Goal: Information Seeking & Learning: Find specific fact

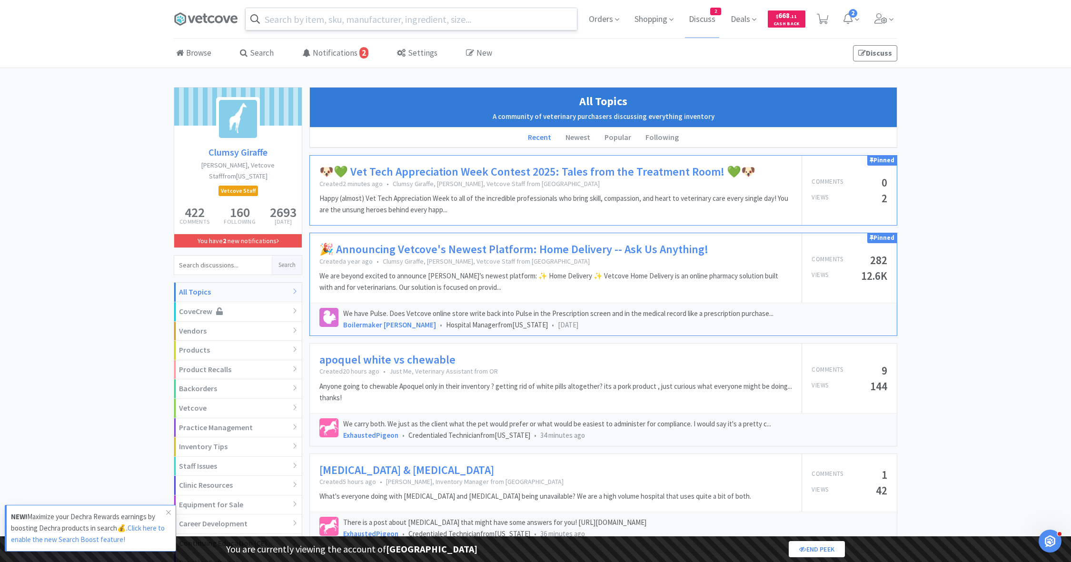
click at [276, 14] on input "text" at bounding box center [411, 19] width 331 height 22
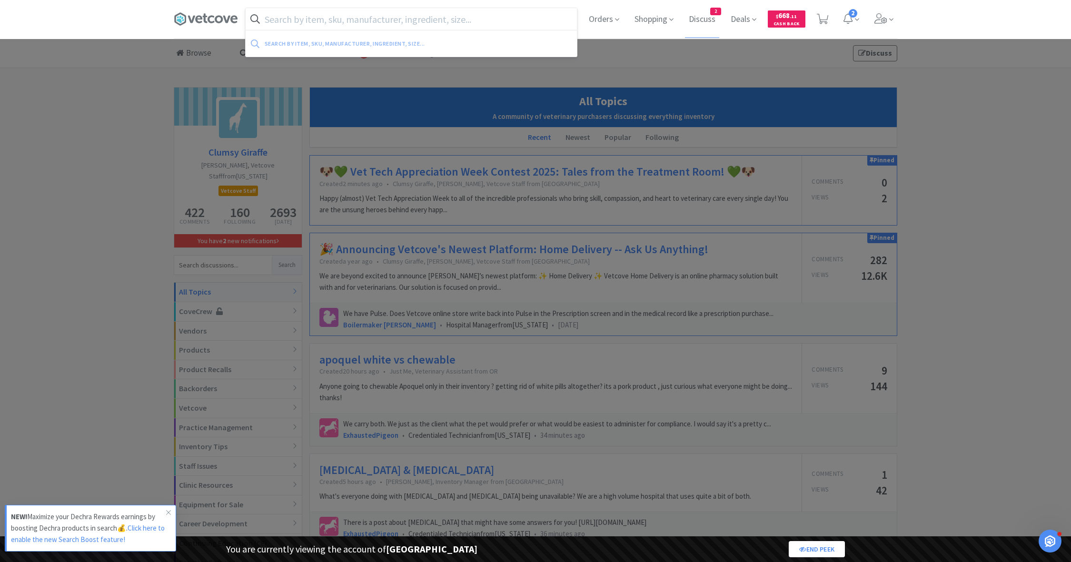
paste input "193.62876.3"
type input "193.62876.3"
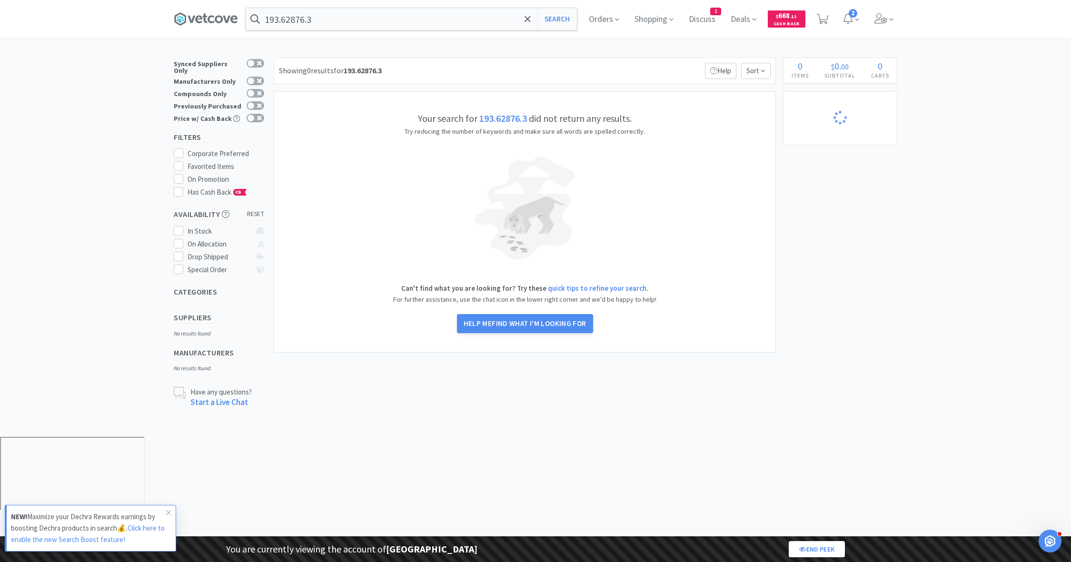
select select "1"
select select "3"
select select "1"
select select "8"
select select "1"
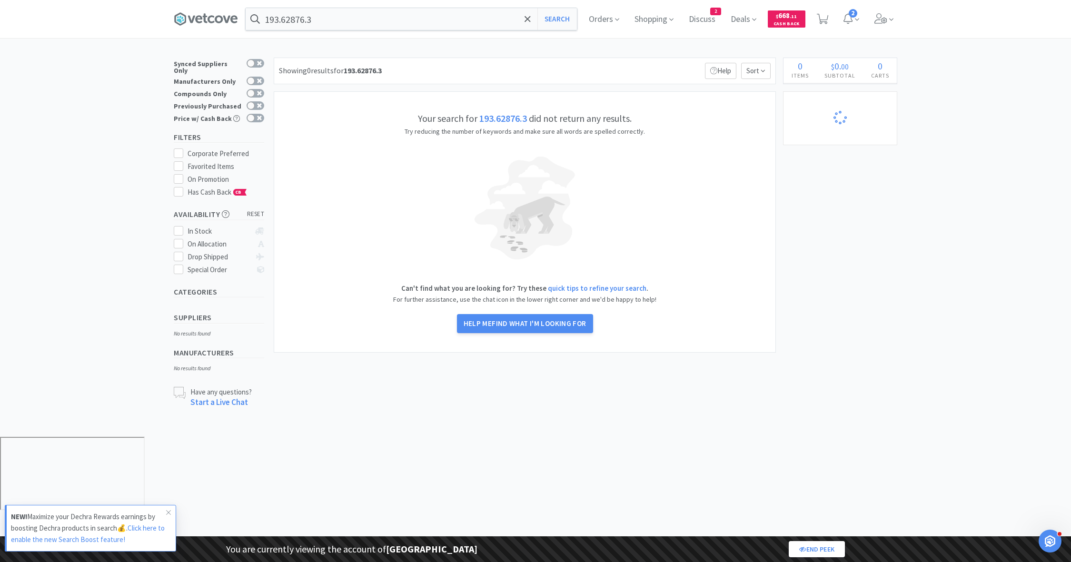
select select "1"
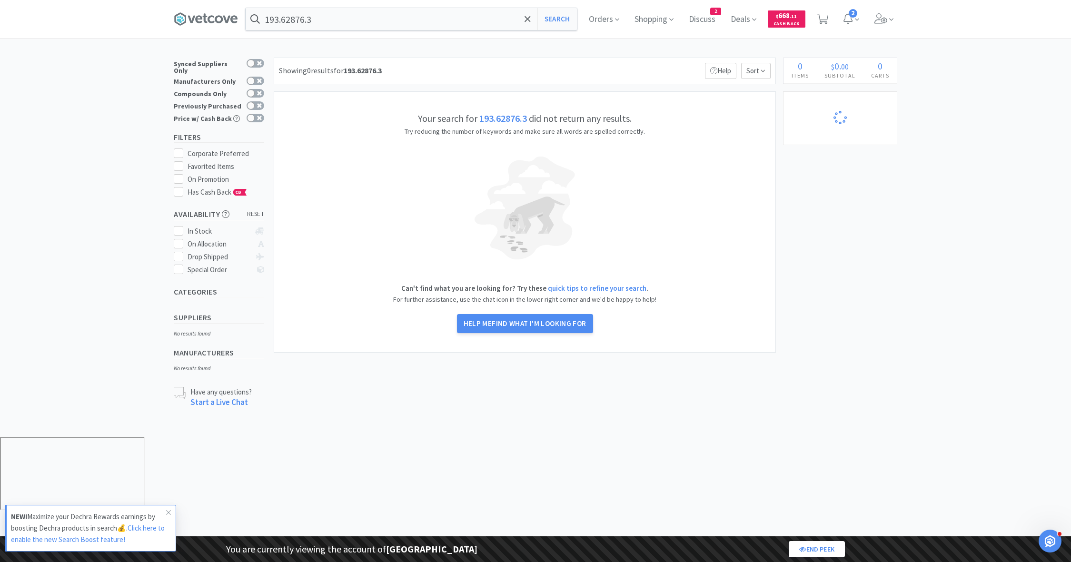
select select "2"
select select "3"
select select "4"
select select "1"
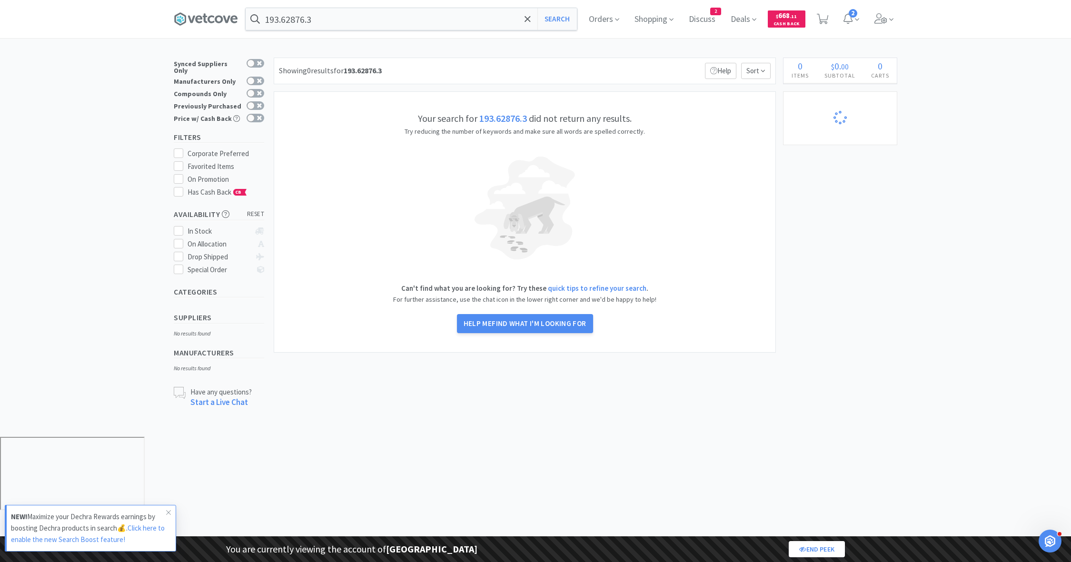
select select "1"
select select "2"
select select "1"
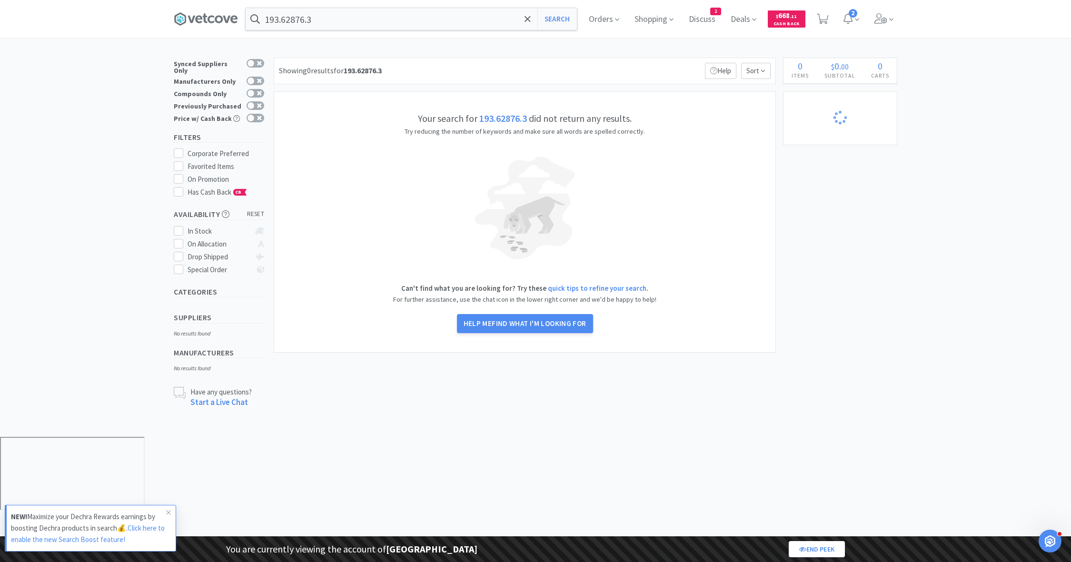
select select "5"
select select "2"
select select "1"
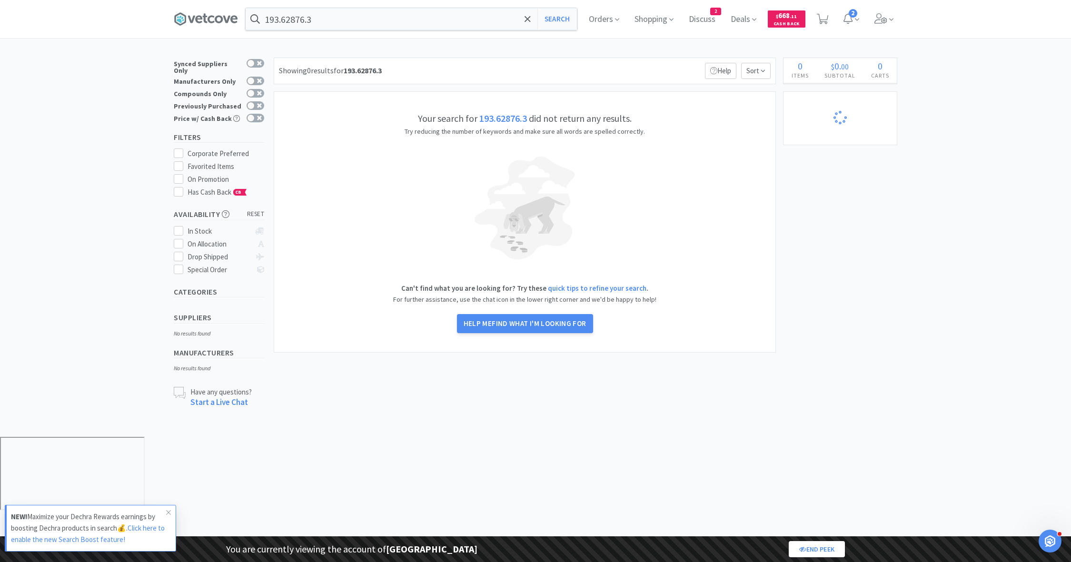
select select "1"
select select "4"
select select "1"
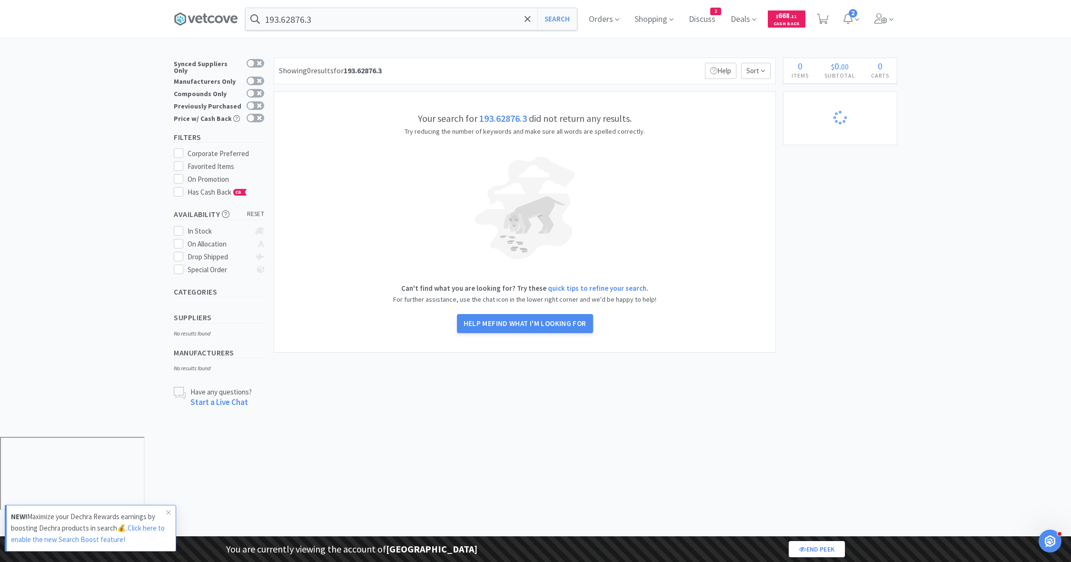
select select "1"
select select "3"
select select "2"
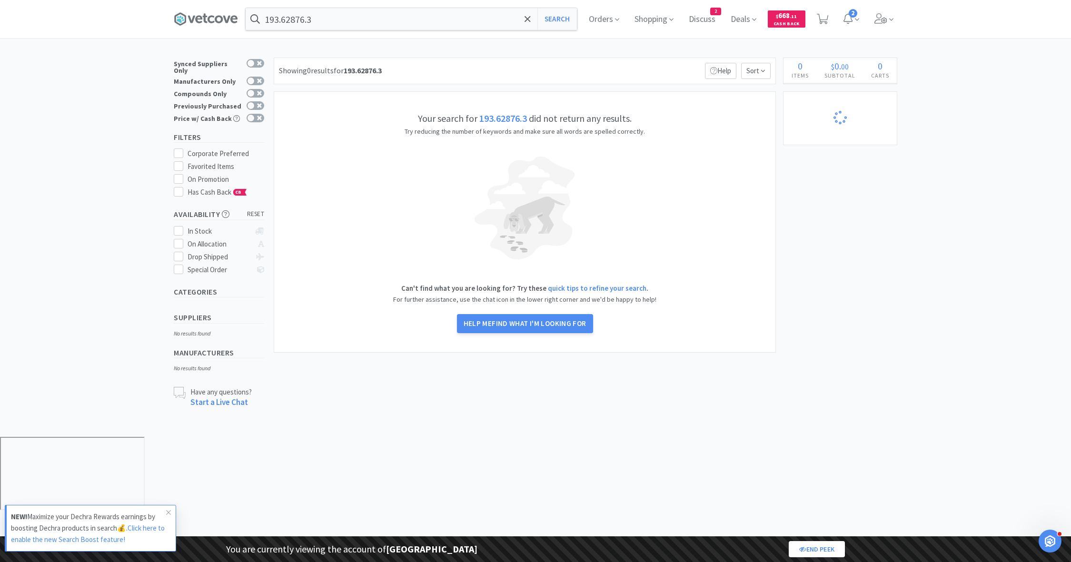
select select "3"
select select "1"
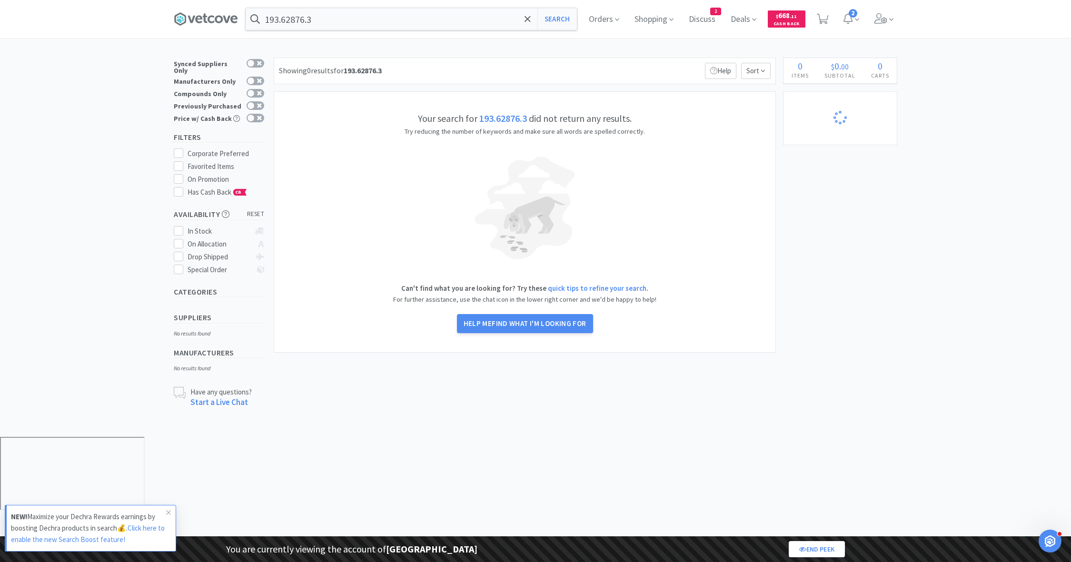
select select "24"
select select "20"
select select "125"
select select "2"
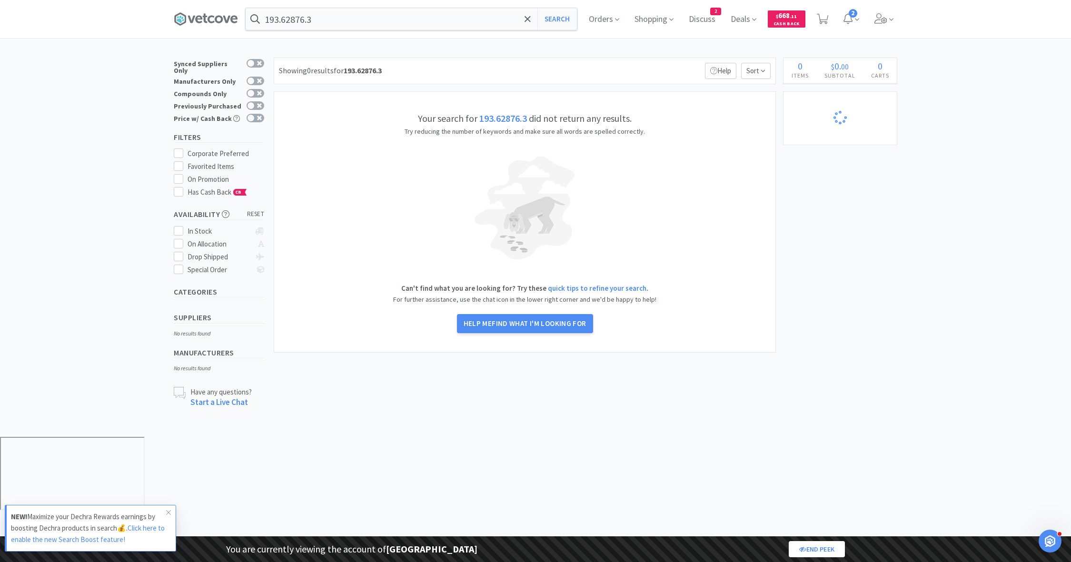
select select "100"
select select "163"
select select "15"
select select "18"
select select "191"
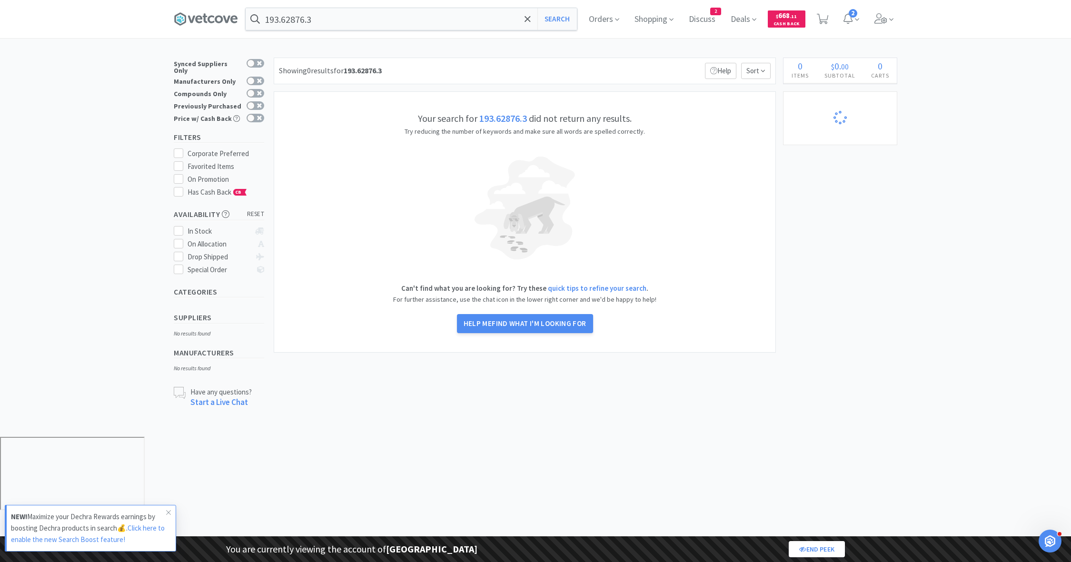
select select "3"
select select "2"
select select "7"
select select "4"
select select "9"
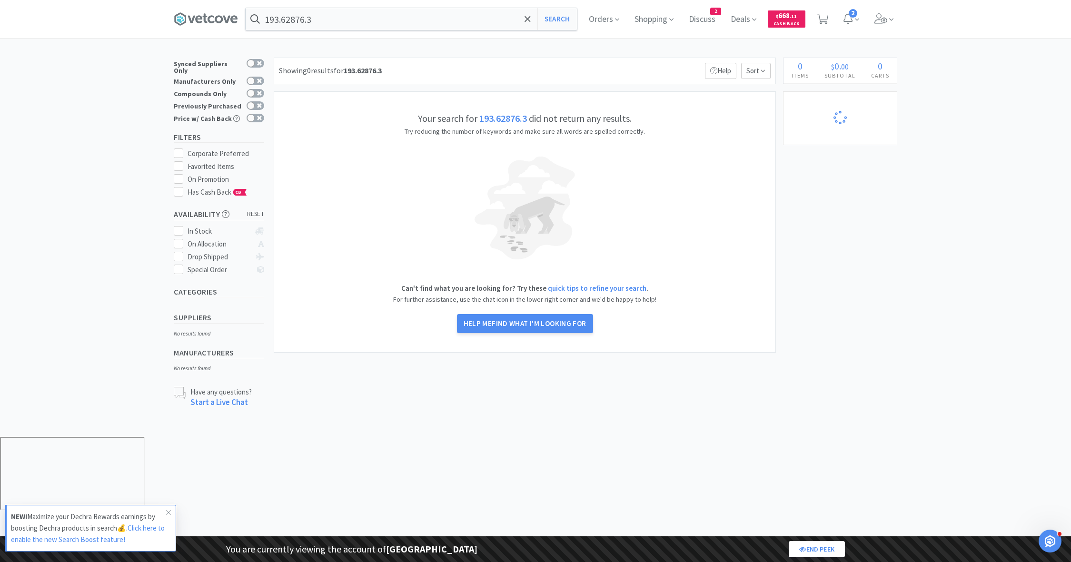
select select "12"
select select "6"
select select "7"
select select "8"
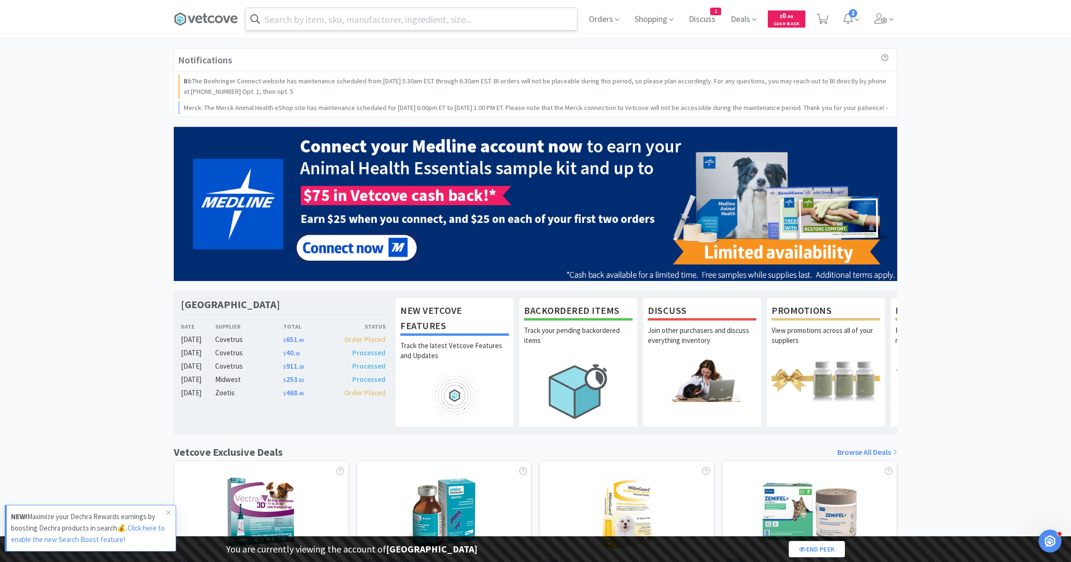
click at [275, 8] on input "text" at bounding box center [411, 19] width 331 height 22
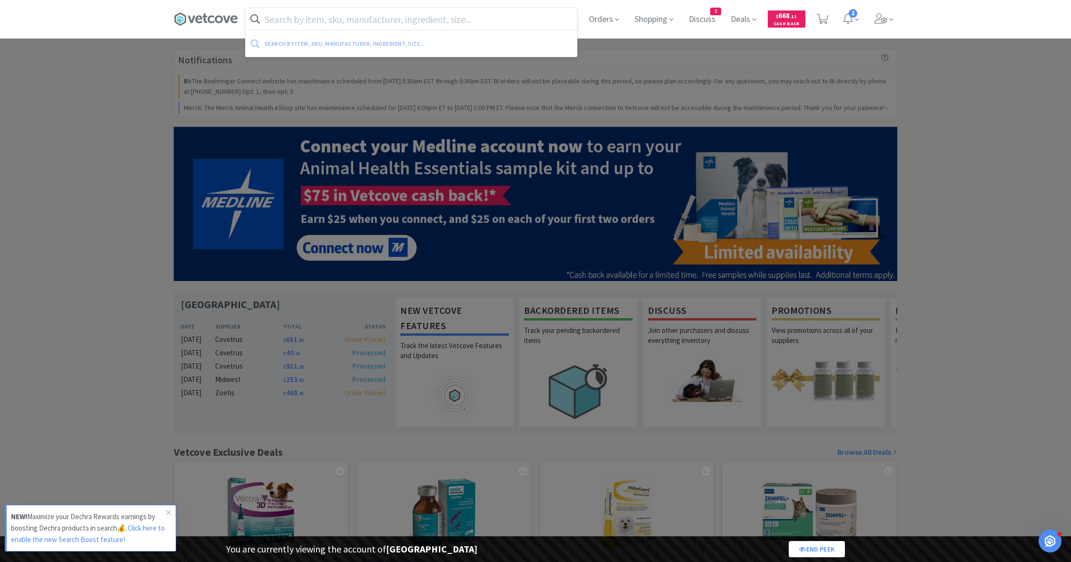
paste input "Proviable-Forte Kit 5 x 30 ml"
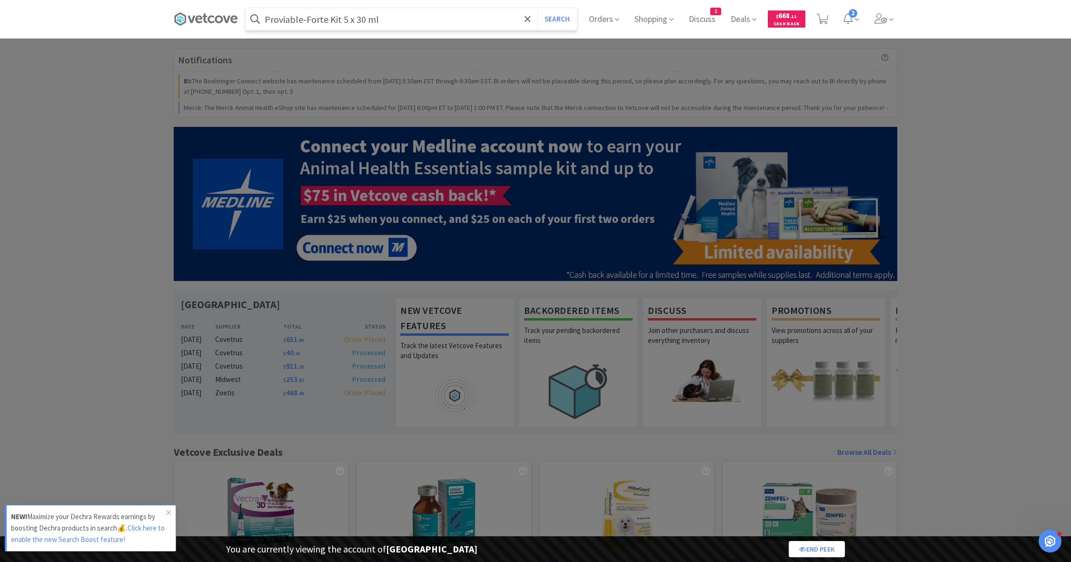
type input "Proviable-Forte Kit 5 x 30 ml"
click at [537, 8] on button "Search" at bounding box center [557, 19] width 40 height 22
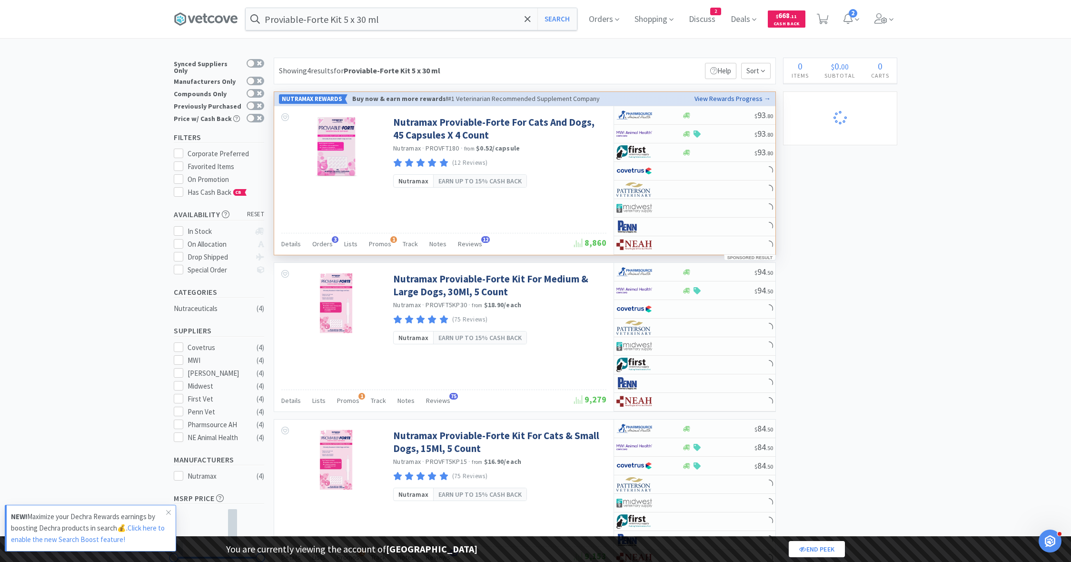
select select "1"
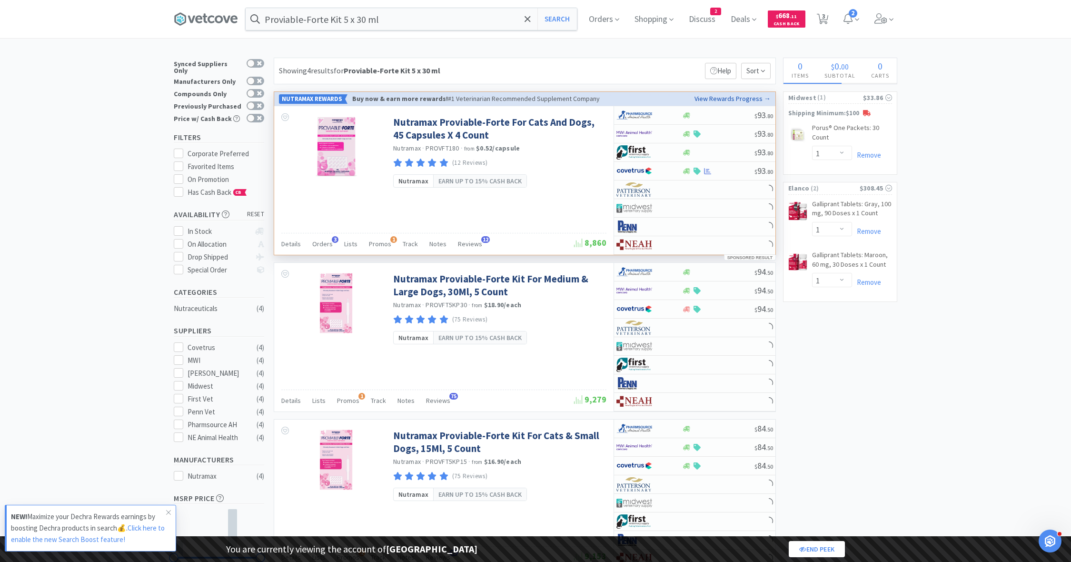
select select "1"
select select "2"
select select "1"
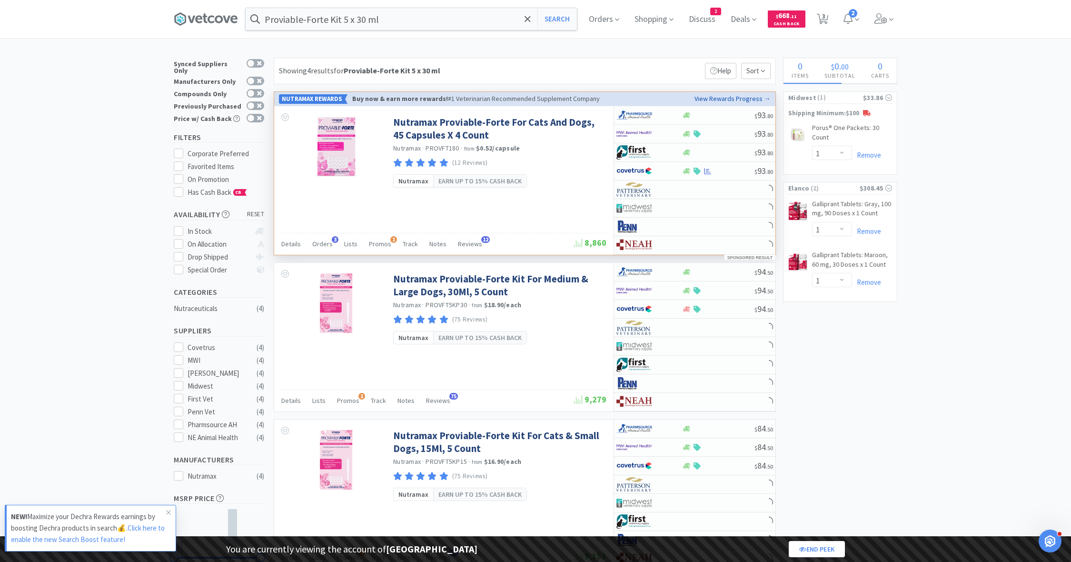
select select "1"
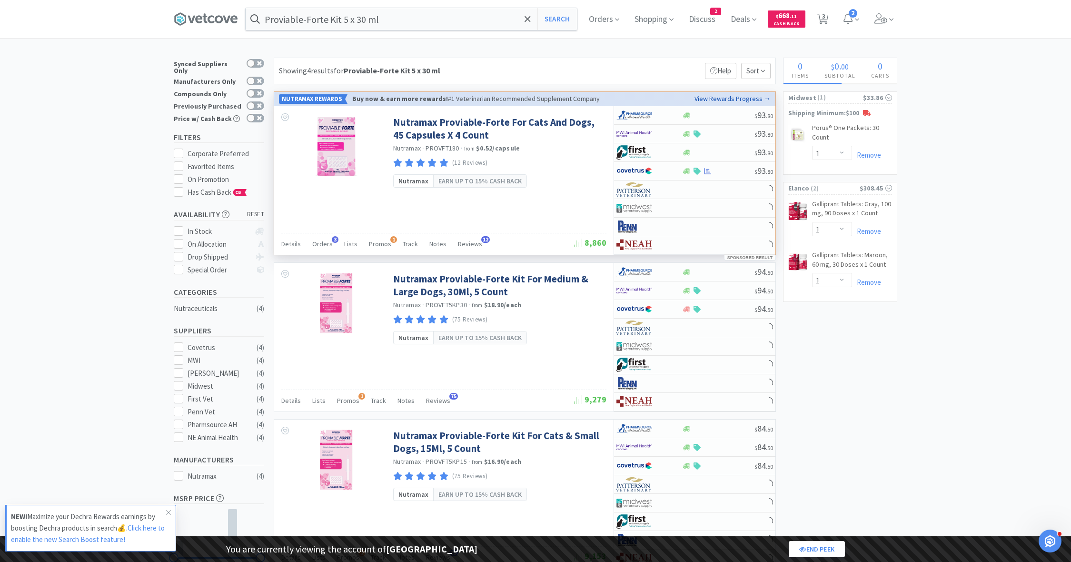
select select "1"
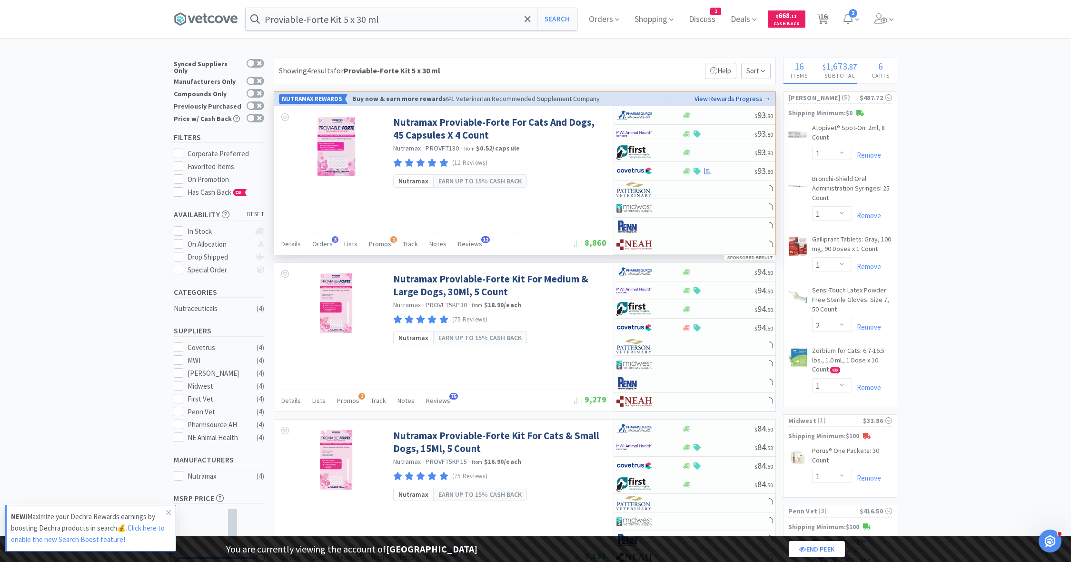
select select "3"
select select "4"
select select "1"
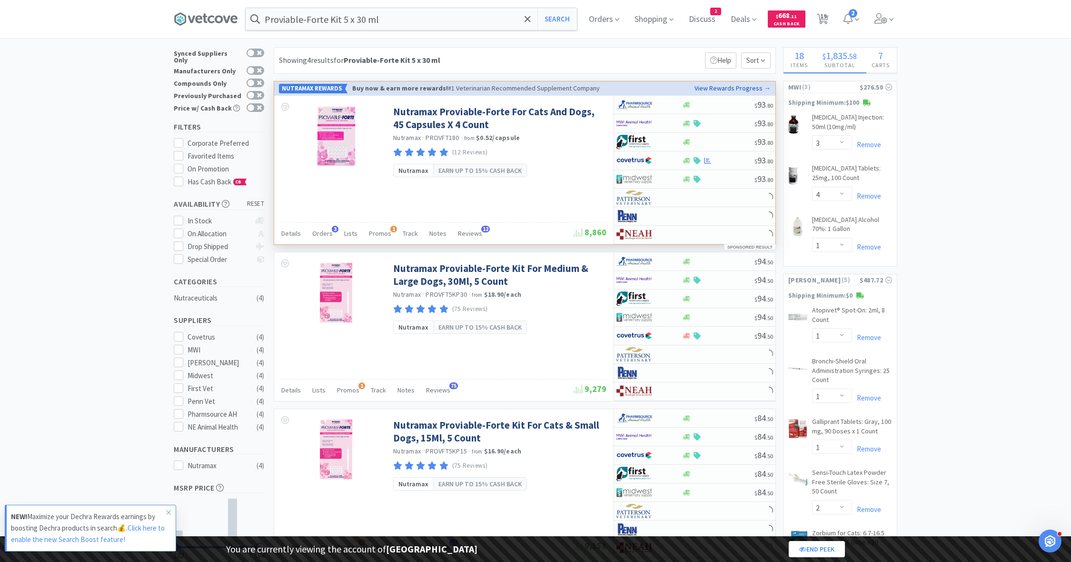
select select "1"
select select "3"
select select "1"
select select "8"
select select "1"
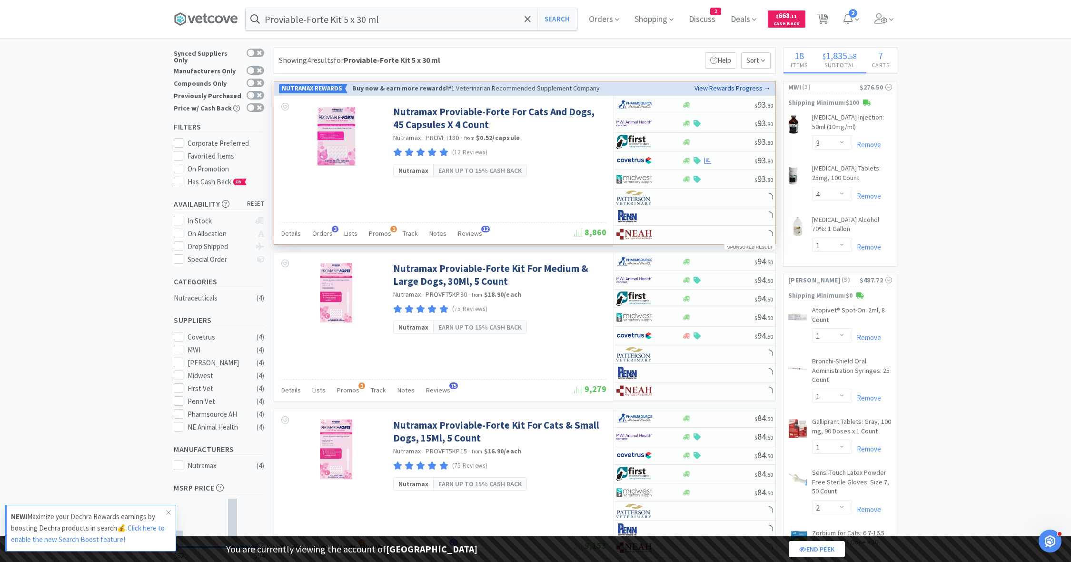
select select "1"
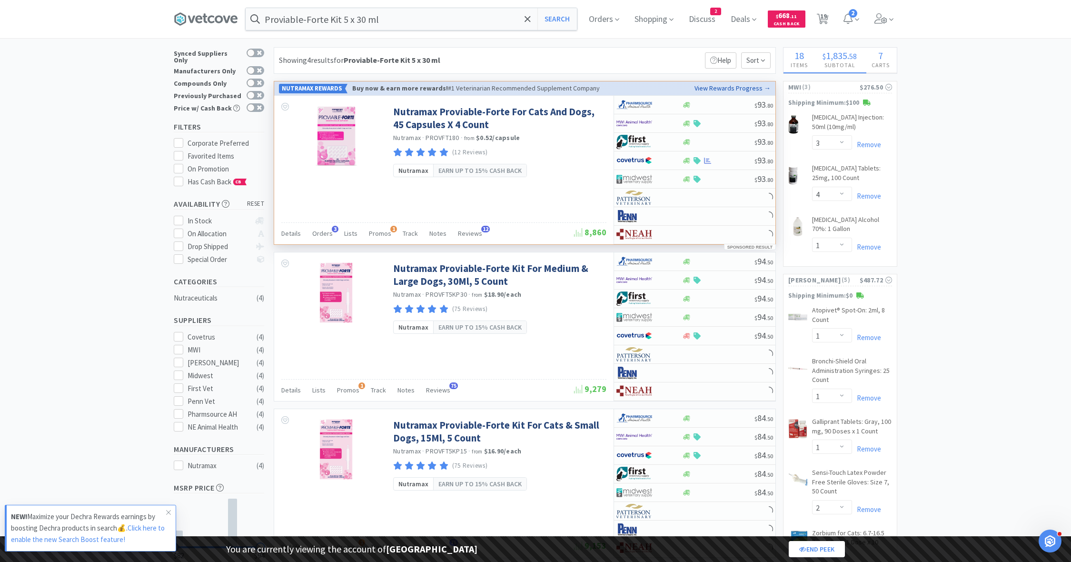
select select "2"
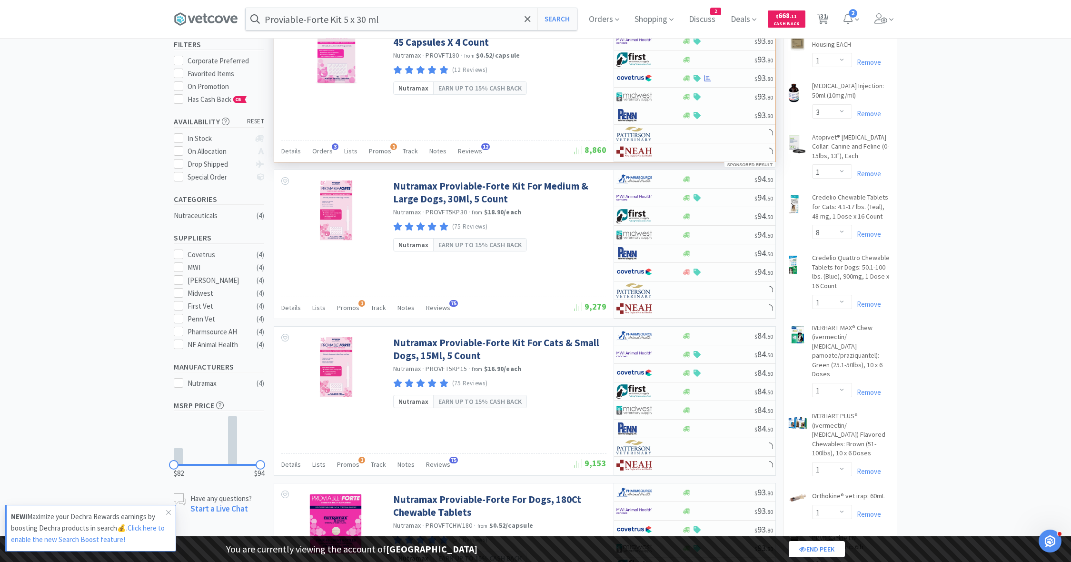
select select "5"
select select "2"
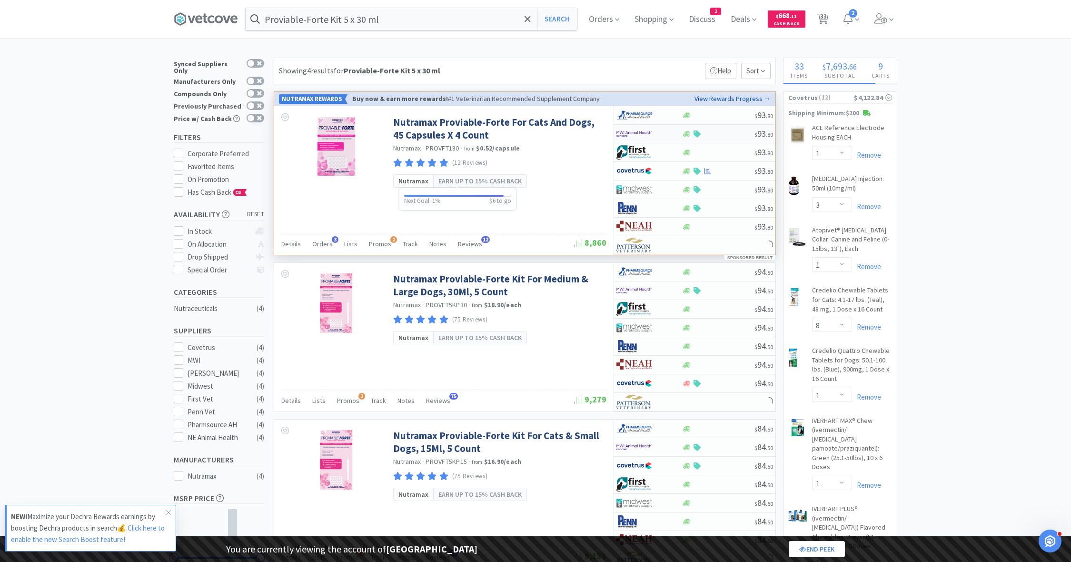
select select "1"
click at [648, 187] on img at bounding box center [635, 189] width 36 height 14
select select "1"
select select "3"
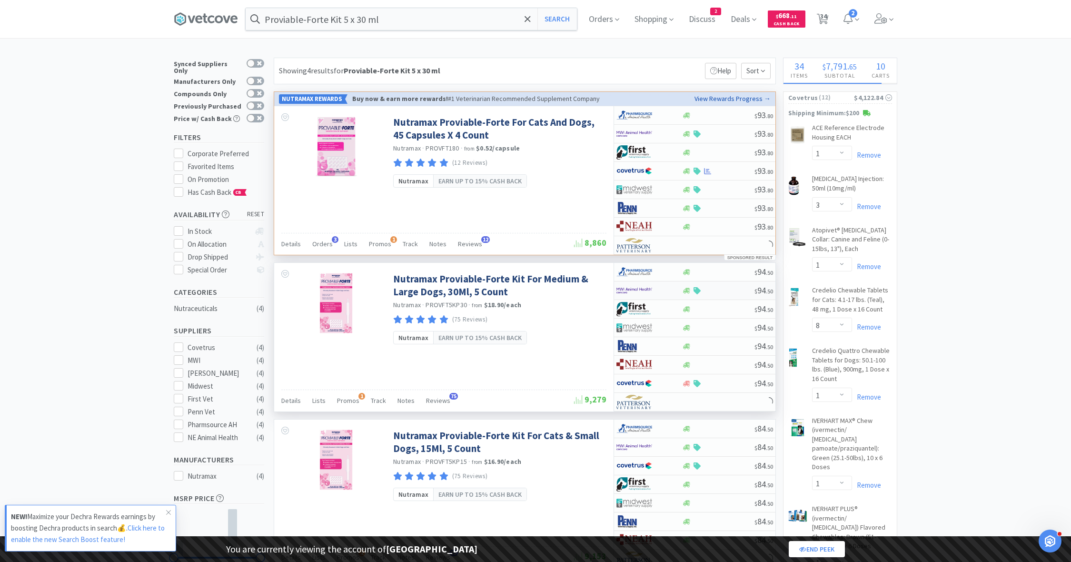
select select "2"
select select "3"
select select "1"
click at [647, 322] on img at bounding box center [635, 327] width 36 height 14
select select "1"
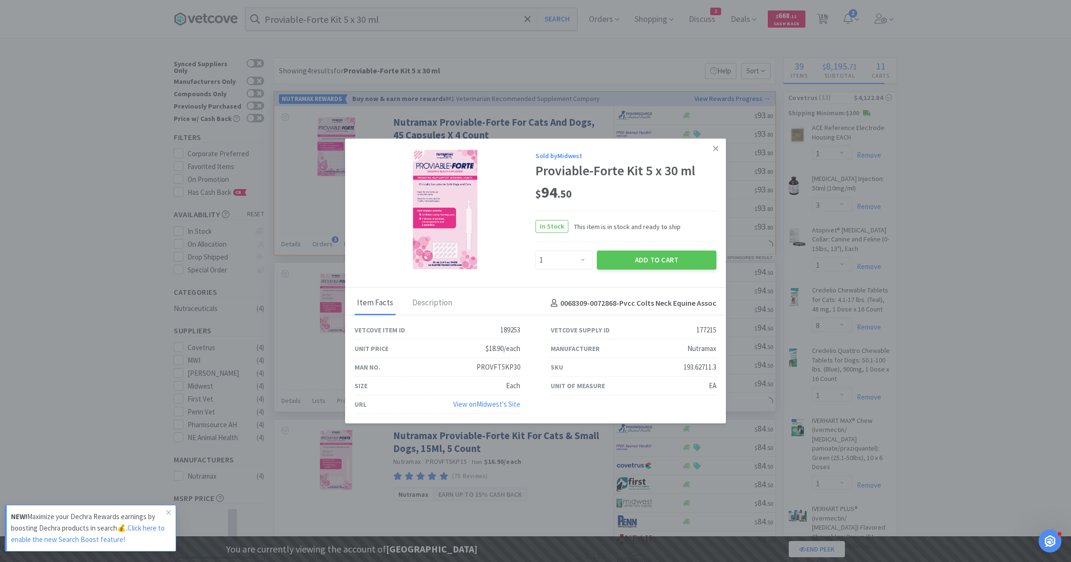
select select "4"
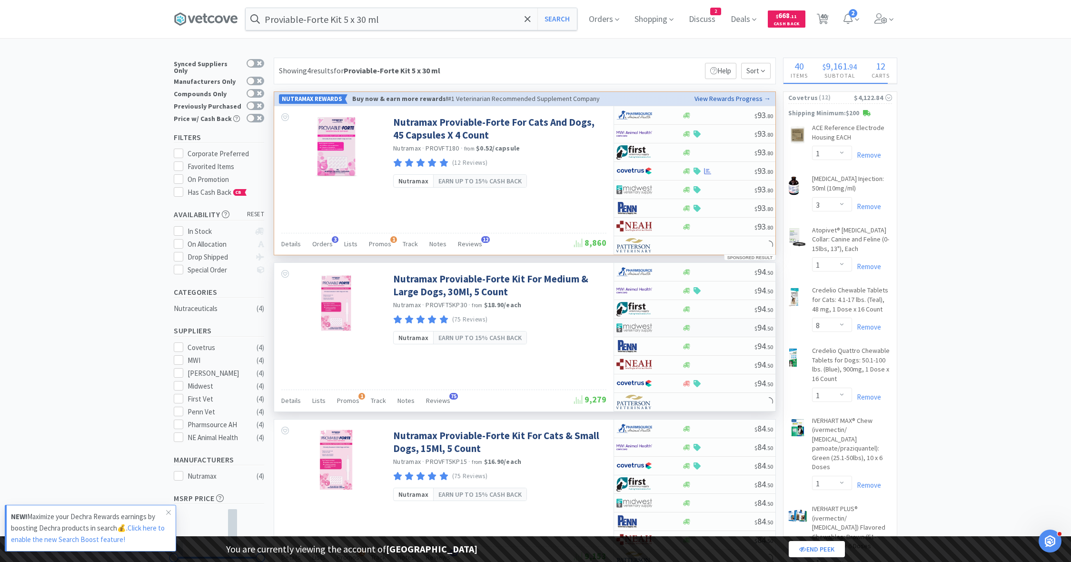
click at [663, 326] on div at bounding box center [643, 327] width 52 height 16
select select "1"
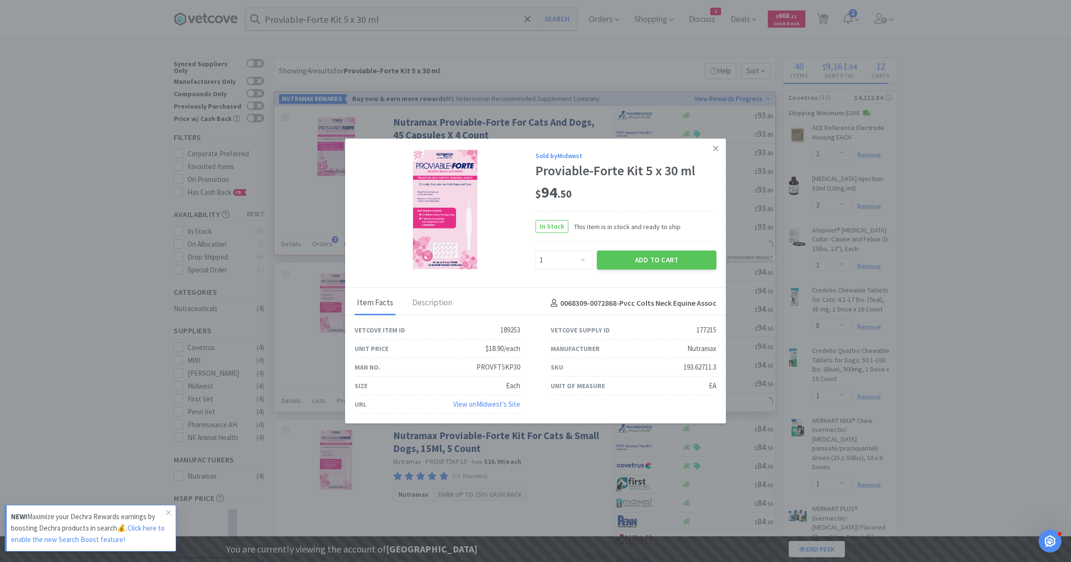
select select "1"
select select "24"
select select "20"
select select "125"
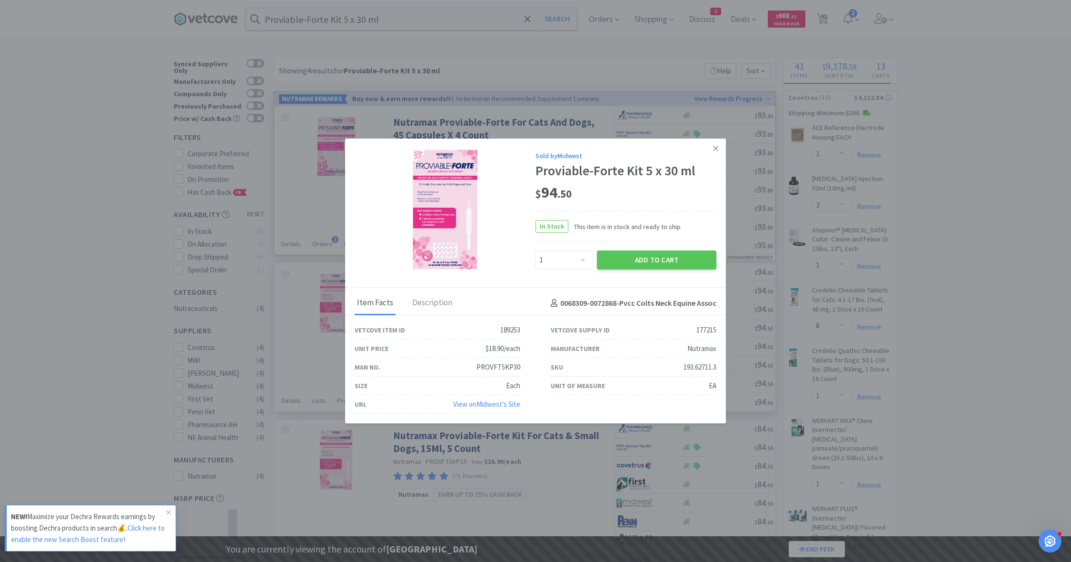
select select "2"
select select "100"
select select "163"
select select "15"
select select "18"
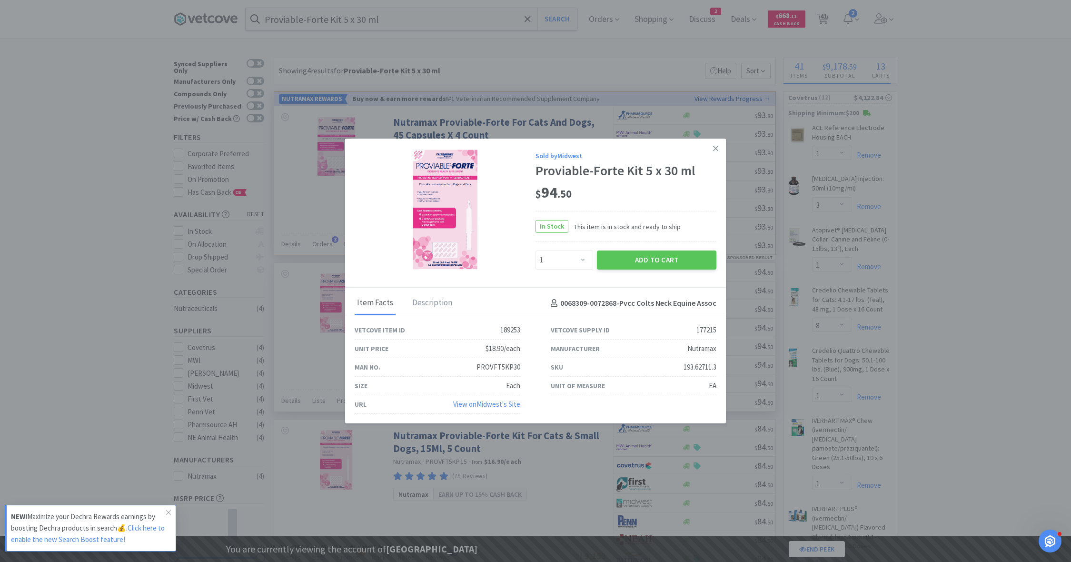
select select "191"
select select "3"
select select "2"
select select "7"
select select "4"
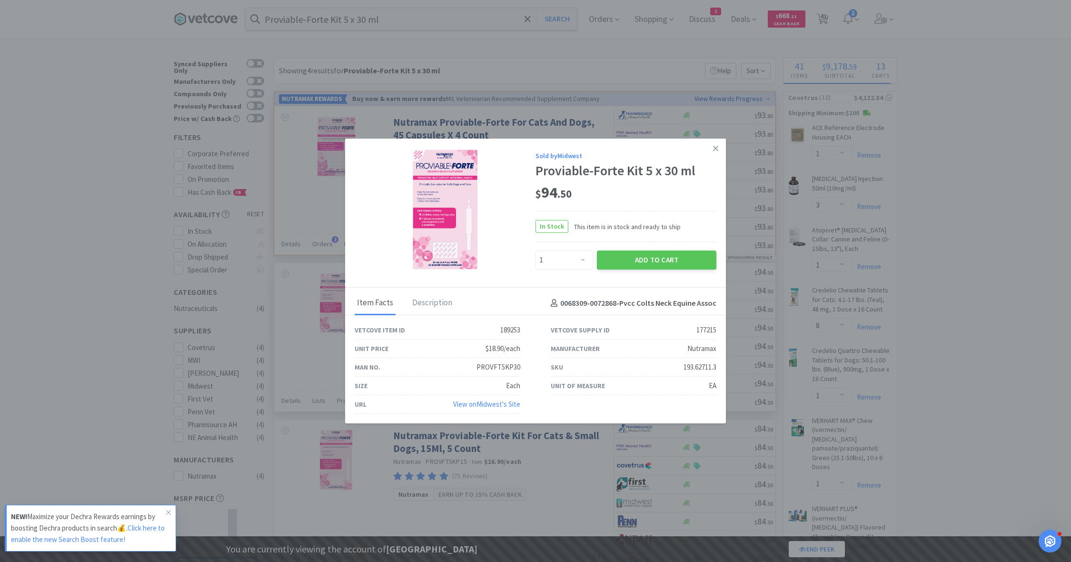
select select "9"
select select "12"
select select "6"
select select "7"
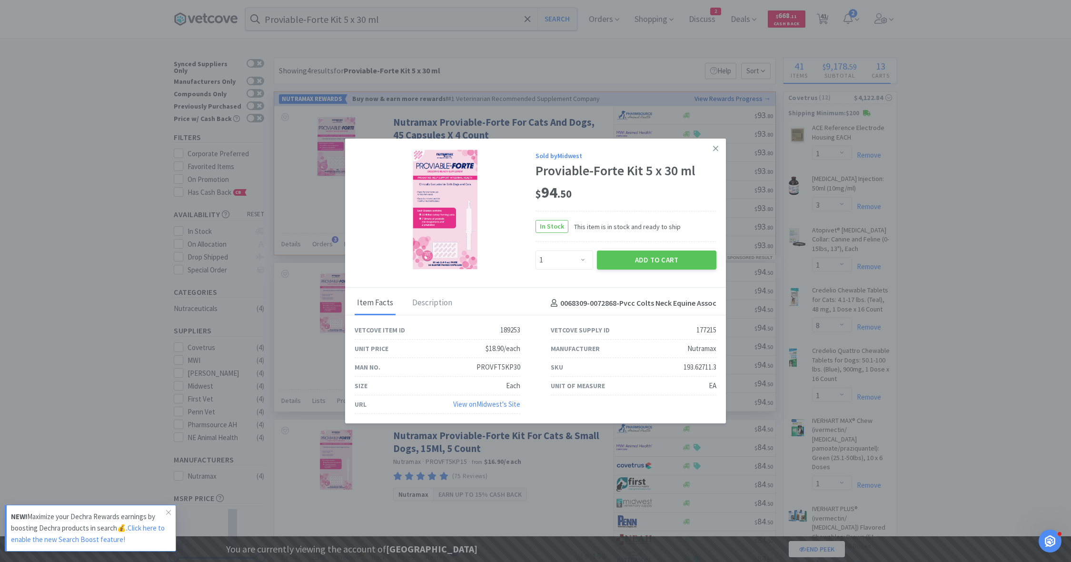
select select "8"
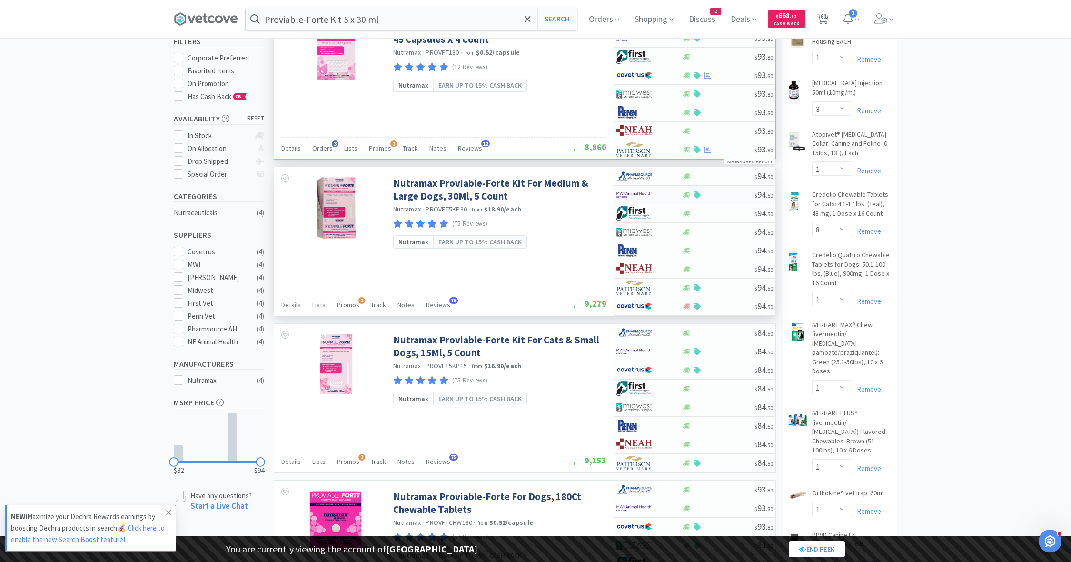
scroll to position [99, 0]
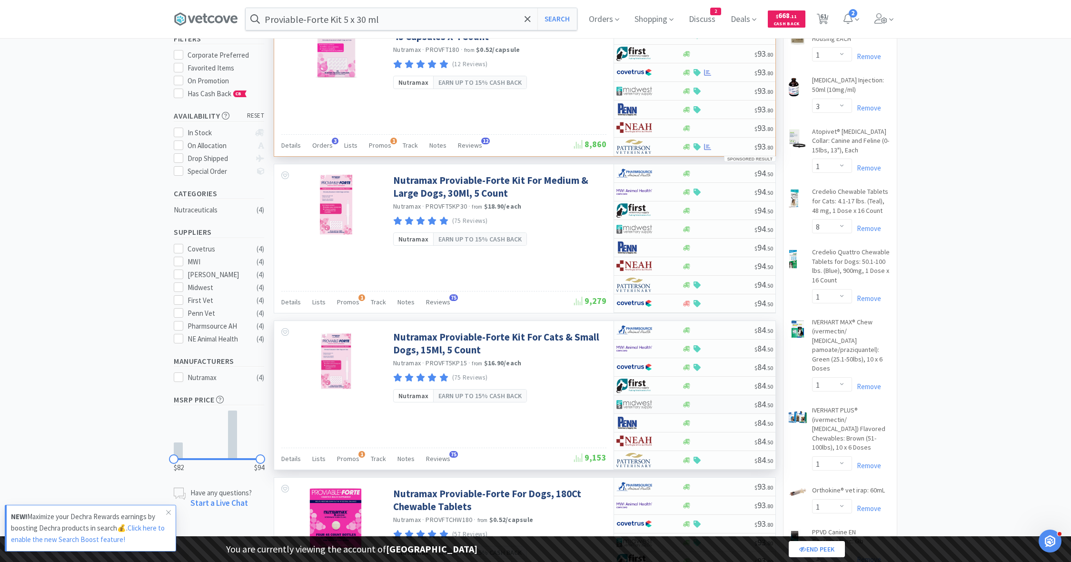
click at [649, 397] on img at bounding box center [635, 404] width 36 height 14
select select "1"
